Goal: Information Seeking & Learning: Check status

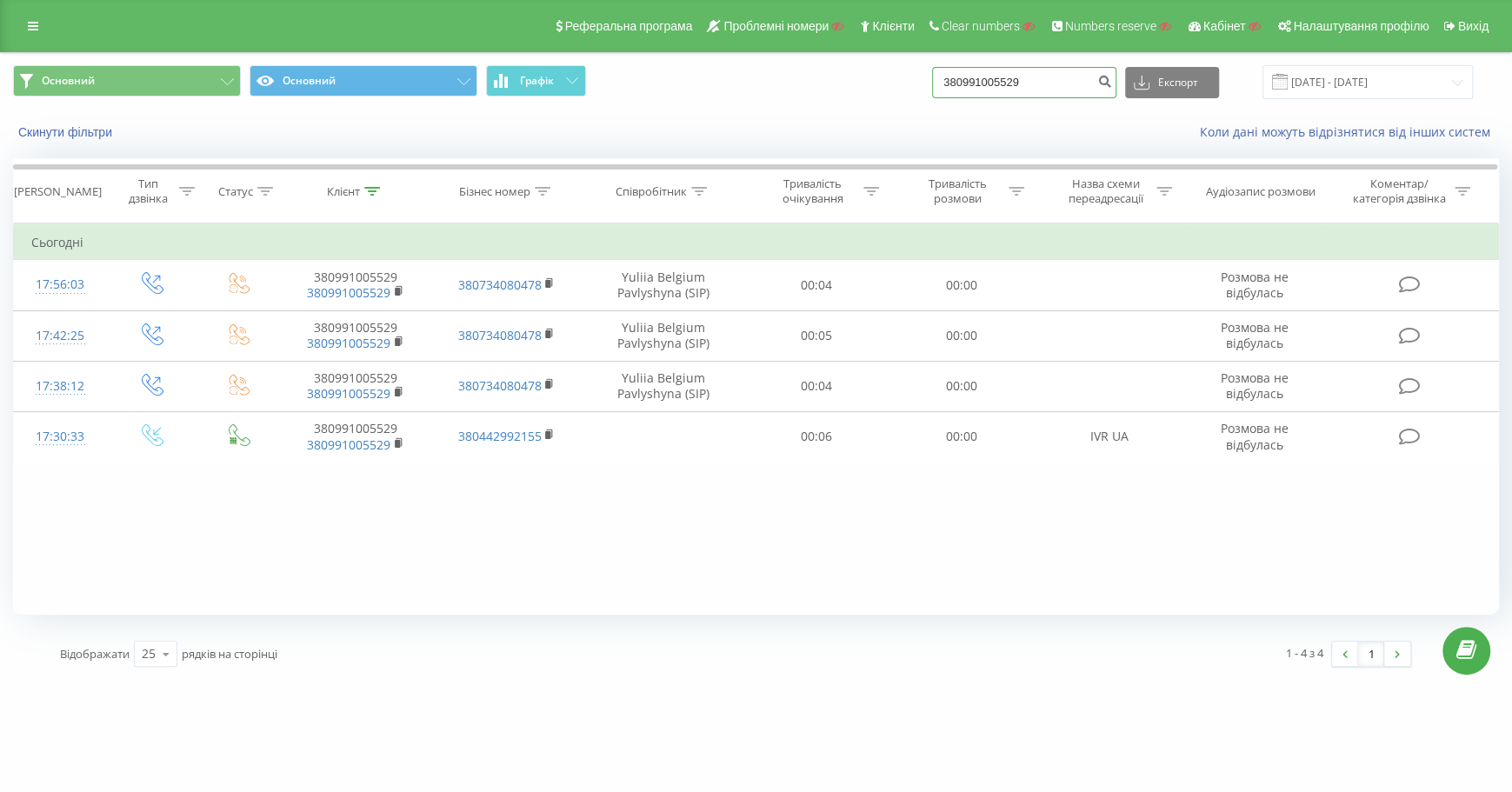
click at [1091, 89] on input "380991005529" at bounding box center [1024, 83] width 184 height 32
type input "3"
paste input "380443551698"
type input "380443551698"
